Goal: Task Accomplishment & Management: Complete application form

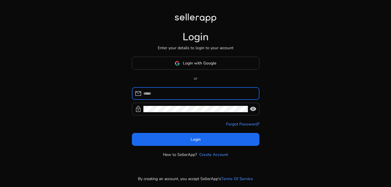
click at [177, 96] on input at bounding box center [198, 93] width 111 height 6
type input "**********"
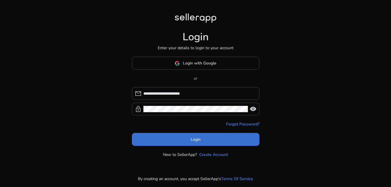
click at [192, 137] on span "Login" at bounding box center [196, 140] width 10 height 6
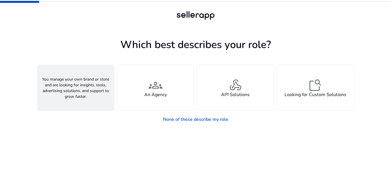
click at [75, 85] on span "person" at bounding box center [76, 85] width 14 height 14
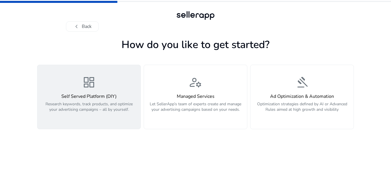
click at [94, 101] on div "Self Served Platform (DIY) Research keywords, track products, and optimize your…" at bounding box center [89, 106] width 96 height 25
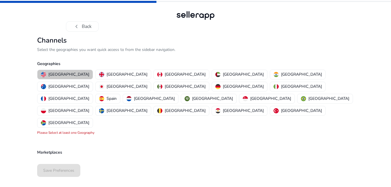
click at [67, 76] on p "[GEOGRAPHIC_DATA]" at bounding box center [68, 74] width 41 height 6
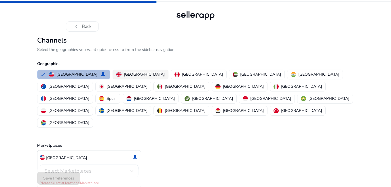
click at [124, 74] on p "[GEOGRAPHIC_DATA]" at bounding box center [144, 74] width 41 height 6
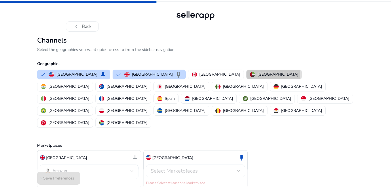
click at [257, 73] on p "[GEOGRAPHIC_DATA]" at bounding box center [277, 74] width 41 height 6
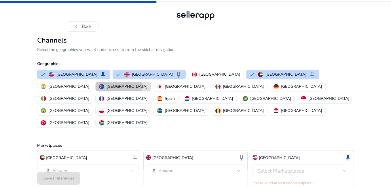
click at [147, 84] on p "[GEOGRAPHIC_DATA]" at bounding box center [127, 87] width 41 height 6
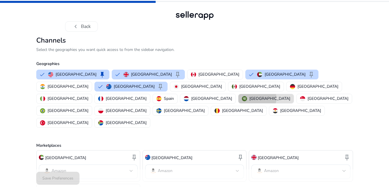
click at [268, 96] on p "[GEOGRAPHIC_DATA]" at bounding box center [269, 99] width 41 height 6
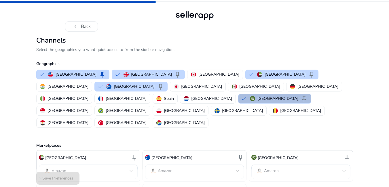
scroll to position [33, 0]
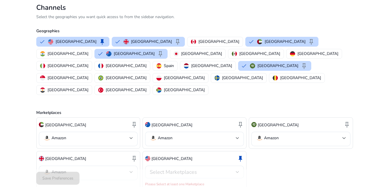
click at [175, 156] on p "[GEOGRAPHIC_DATA]" at bounding box center [171, 159] width 41 height 6
click at [183, 169] on span "Select Marketplaces" at bounding box center [173, 172] width 47 height 7
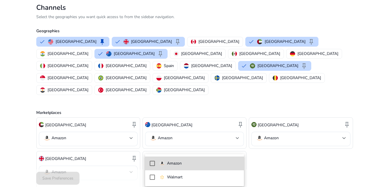
click at [153, 162] on mat-pseudo-checkbox at bounding box center [152, 163] width 5 height 5
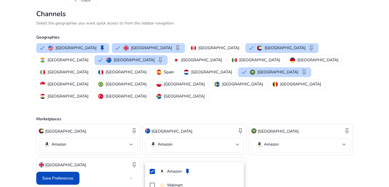
click at [52, 177] on div at bounding box center [194, 93] width 389 height 187
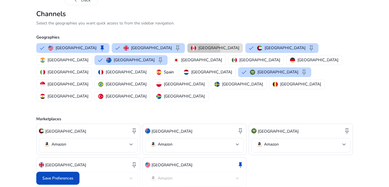
click at [198, 50] on p "[GEOGRAPHIC_DATA]" at bounding box center [218, 48] width 41 height 6
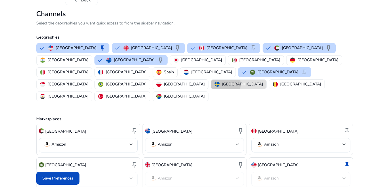
click at [222, 81] on p "[GEOGRAPHIC_DATA]" at bounding box center [242, 84] width 41 height 6
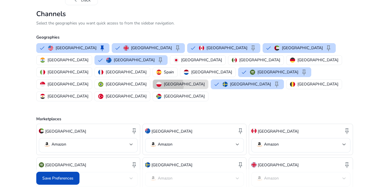
click at [172, 81] on p "[GEOGRAPHIC_DATA]" at bounding box center [184, 84] width 41 height 6
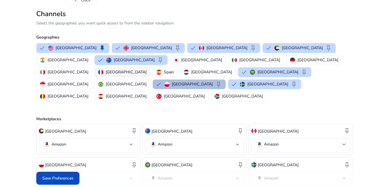
click at [147, 69] on p "[GEOGRAPHIC_DATA]" at bounding box center [126, 72] width 41 height 6
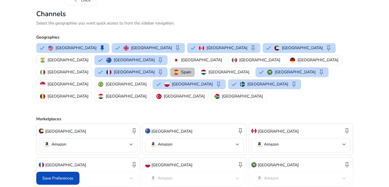
click at [191, 69] on p "Spain" at bounding box center [186, 72] width 10 height 6
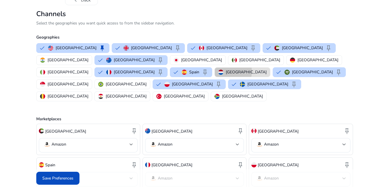
click at [267, 69] on p "[GEOGRAPHIC_DATA]" at bounding box center [246, 72] width 41 height 6
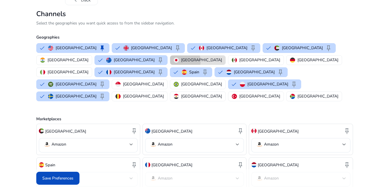
click at [181, 61] on p "[GEOGRAPHIC_DATA]" at bounding box center [201, 60] width 41 height 6
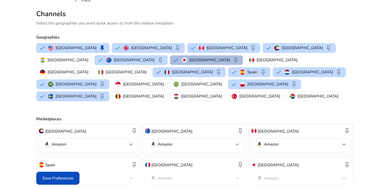
scroll to position [106, 0]
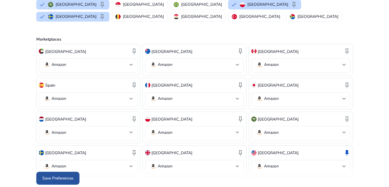
click at [63, 174] on span at bounding box center [57, 179] width 43 height 14
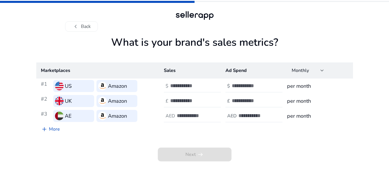
scroll to position [0, 0]
click at [117, 25] on div "chevron_left Back" at bounding box center [195, 26] width 259 height 10
click at [177, 86] on input "number" at bounding box center [190, 86] width 39 height 6
click at [208, 85] on input "*" at bounding box center [190, 86] width 39 height 6
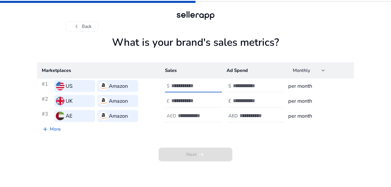
click at [208, 85] on input "*" at bounding box center [190, 86] width 39 height 6
type input "*"
click at [208, 85] on input "*" at bounding box center [190, 86] width 39 height 6
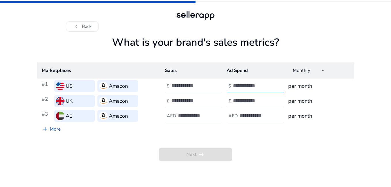
click at [256, 85] on input "number" at bounding box center [252, 86] width 39 height 6
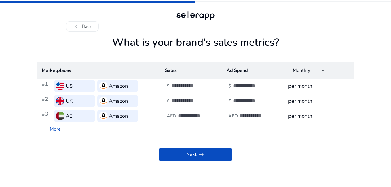
click at [268, 85] on input "*" at bounding box center [252, 86] width 39 height 6
type input "*"
click at [268, 85] on input "*" at bounding box center [252, 86] width 39 height 6
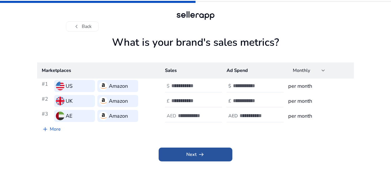
click at [199, 151] on span "arrow_right_alt" at bounding box center [201, 154] width 7 height 7
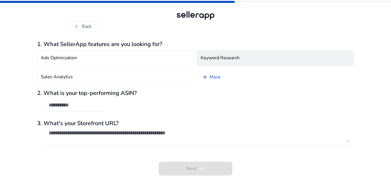
click at [213, 61] on button "Keyword Research" at bounding box center [275, 58] width 157 height 16
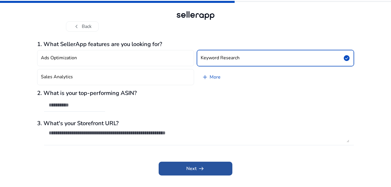
click at [193, 166] on span "Next arrow_right_alt" at bounding box center [195, 168] width 18 height 7
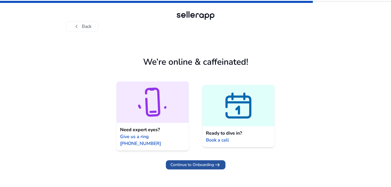
click at [199, 162] on span "Continue to Onboarding" at bounding box center [192, 165] width 43 height 6
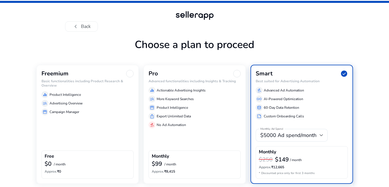
scroll to position [22, 0]
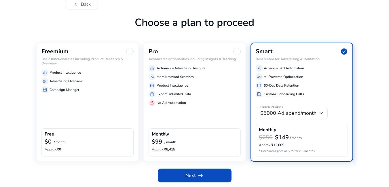
click at [103, 108] on div "Freemium Basic functionalities including Product Research & Overview equalizer …" at bounding box center [87, 102] width 103 height 119
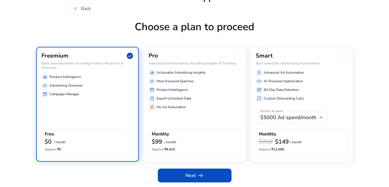
scroll to position [18, 0]
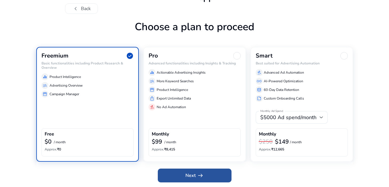
click at [190, 174] on span "Next arrow_right_alt" at bounding box center [194, 175] width 18 height 7
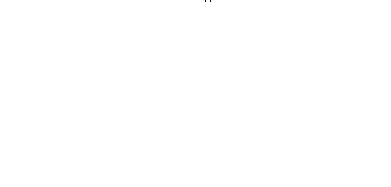
scroll to position [0, 0]
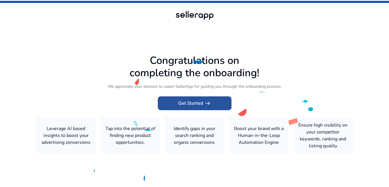
click at [188, 108] on span at bounding box center [195, 103] width 74 height 14
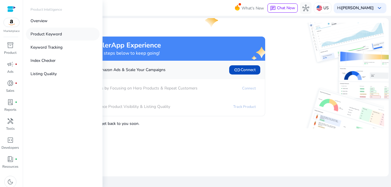
click at [54, 34] on p "Product Keyword" at bounding box center [46, 34] width 31 height 6
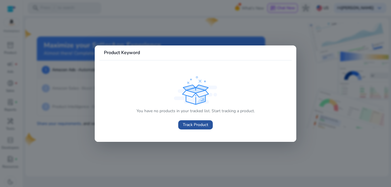
click at [192, 123] on span "Track Product" at bounding box center [195, 125] width 25 height 6
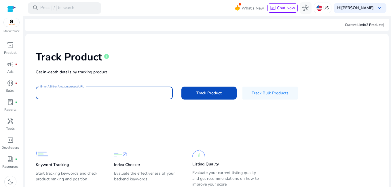
click at [73, 94] on input "Enter ASIN or Amazon product URL" at bounding box center [104, 93] width 128 height 6
click at [161, 56] on div "Track Product info" at bounding box center [207, 56] width 343 height 24
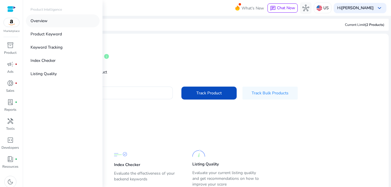
click at [45, 22] on p "Overview" at bounding box center [39, 21] width 17 height 6
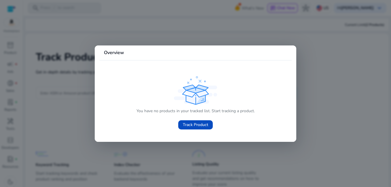
click at [295, 82] on mat-card "Overview You have no products in your tracked list. Start tracking a product. T…" at bounding box center [196, 94] width 202 height 96
click at [183, 19] on div at bounding box center [195, 93] width 391 height 187
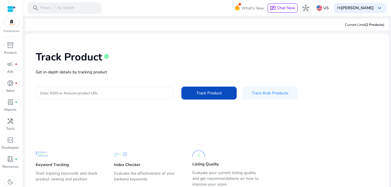
scroll to position [21, 0]
